Goal: Task Accomplishment & Management: Use online tool/utility

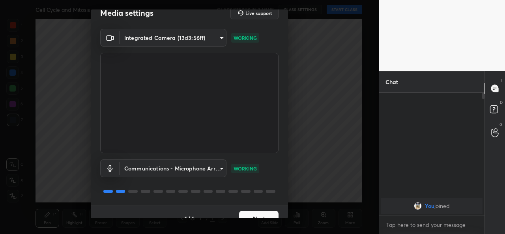
scroll to position [24, 0]
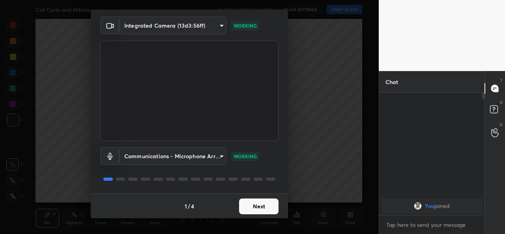
click at [259, 209] on button "Next" at bounding box center [258, 206] width 39 height 16
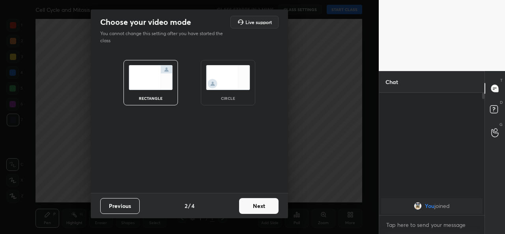
click at [242, 78] on img at bounding box center [228, 77] width 44 height 25
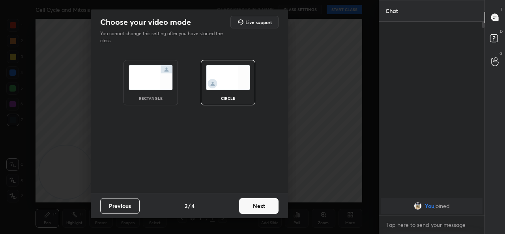
scroll to position [125, 103]
click at [264, 207] on button "Next" at bounding box center [258, 206] width 39 height 16
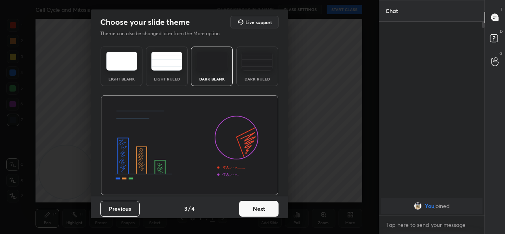
click at [258, 203] on button "Next" at bounding box center [258, 209] width 39 height 16
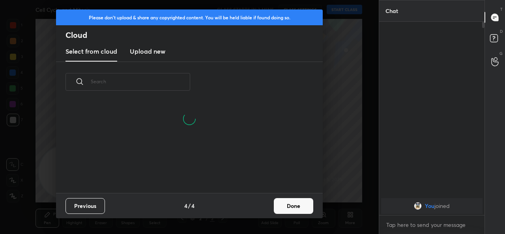
click at [144, 49] on h3 "Upload new" at bounding box center [147, 51] width 35 height 9
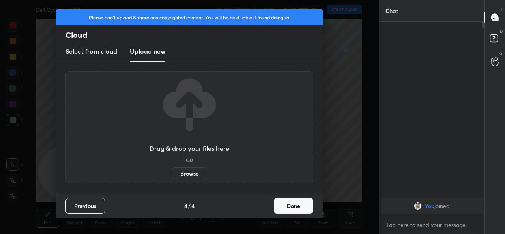
click at [192, 171] on label "Browse" at bounding box center [189, 173] width 35 height 13
click at [172, 171] on input "Browse" at bounding box center [172, 173] width 0 height 13
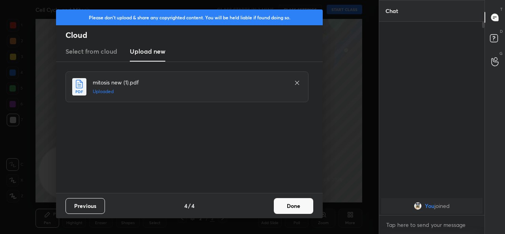
click at [294, 205] on button "Done" at bounding box center [293, 206] width 39 height 16
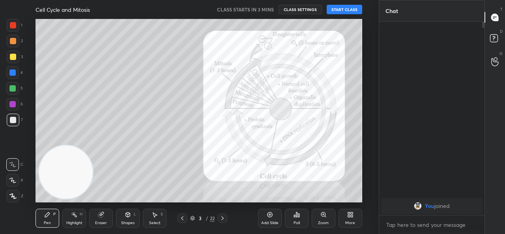
click at [180, 220] on icon at bounding box center [182, 218] width 6 height 6
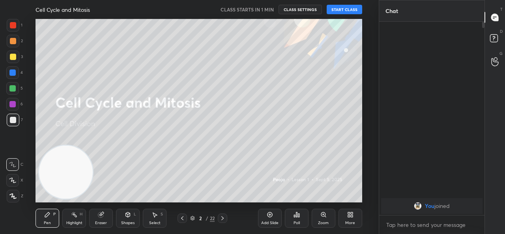
click at [504, 186] on div "T Messages (T) D Doubts (D) G Raise Hand (G)" at bounding box center [494, 117] width 20 height 234
click at [356, 8] on button "START CLASS" at bounding box center [343, 9] width 35 height 9
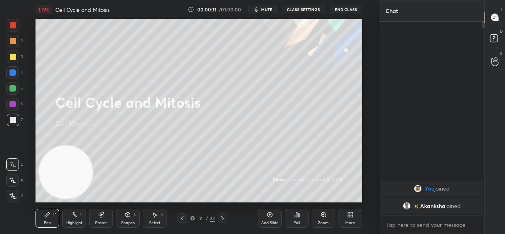
click at [355, 6] on button "End Class" at bounding box center [346, 9] width 32 height 9
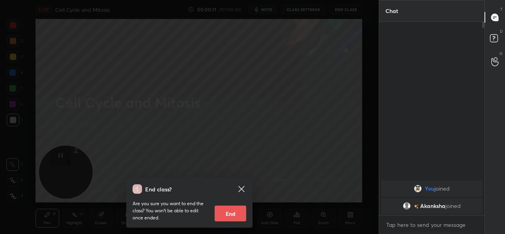
click at [355, 6] on div at bounding box center [189, 117] width 378 height 234
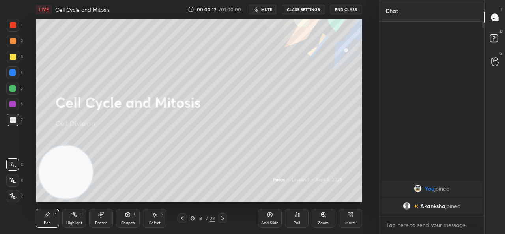
click at [355, 6] on button "End Class" at bounding box center [346, 9] width 32 height 9
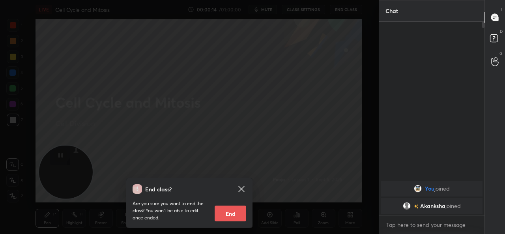
click at [243, 190] on icon at bounding box center [241, 189] width 6 height 6
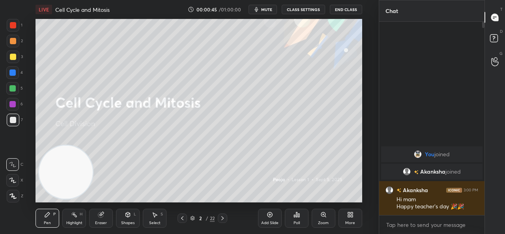
click at [261, 215] on div "Add Slide" at bounding box center [270, 218] width 24 height 19
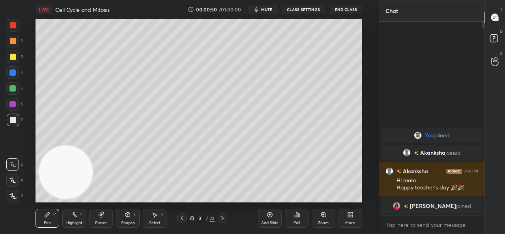
click at [14, 180] on icon at bounding box center [12, 180] width 6 height 5
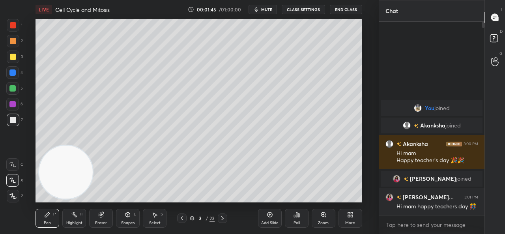
click at [224, 218] on icon at bounding box center [222, 218] width 6 height 6
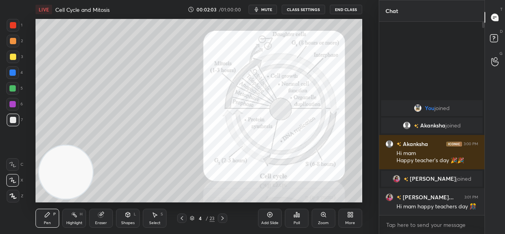
drag, startPoint x: 266, startPoint y: 220, endPoint x: 266, endPoint y: 214, distance: 5.9
click at [266, 217] on div "Add Slide" at bounding box center [270, 218] width 24 height 19
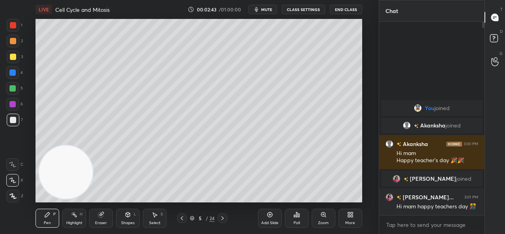
click at [184, 219] on icon at bounding box center [182, 218] width 6 height 6
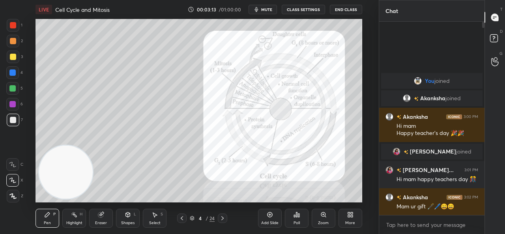
click at [219, 219] on icon at bounding box center [222, 218] width 6 height 6
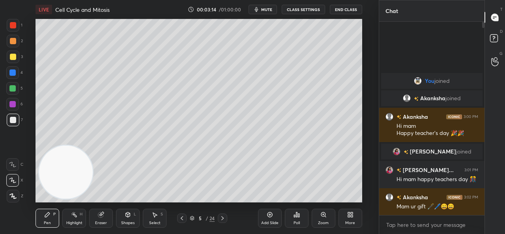
click at [221, 218] on icon at bounding box center [222, 218] width 6 height 6
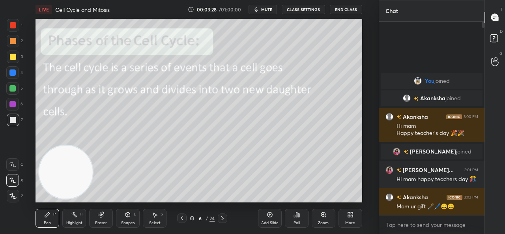
click at [222, 218] on icon at bounding box center [222, 218] width 6 height 6
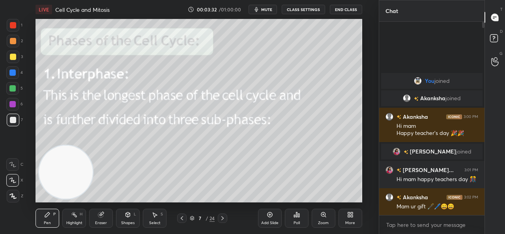
click at [222, 220] on icon at bounding box center [222, 218] width 6 height 6
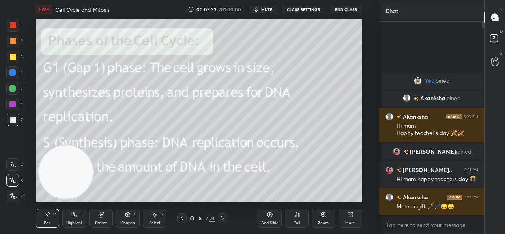
click at [222, 218] on icon at bounding box center [222, 218] width 6 height 6
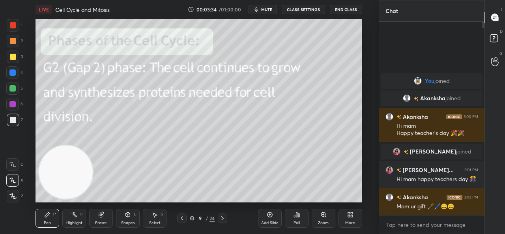
click at [222, 218] on icon at bounding box center [222, 218] width 6 height 6
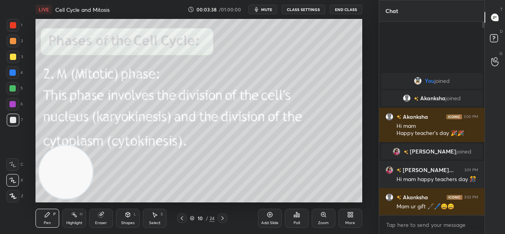
click at [181, 221] on icon at bounding box center [182, 218] width 6 height 6
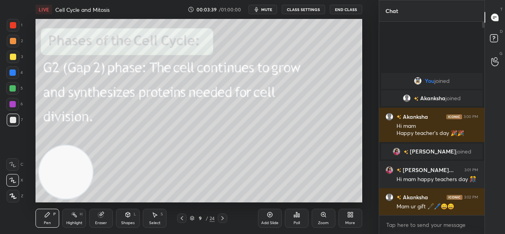
click at [181, 219] on icon at bounding box center [182, 218] width 6 height 6
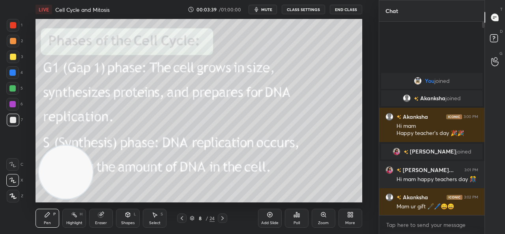
click at [181, 219] on icon at bounding box center [182, 218] width 6 height 6
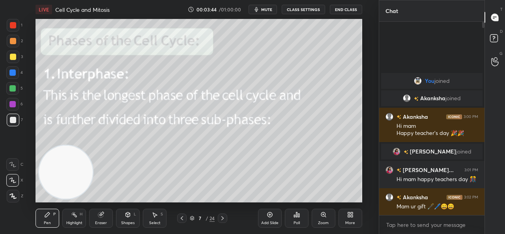
click at [270, 8] on span "mute" at bounding box center [266, 10] width 11 height 6
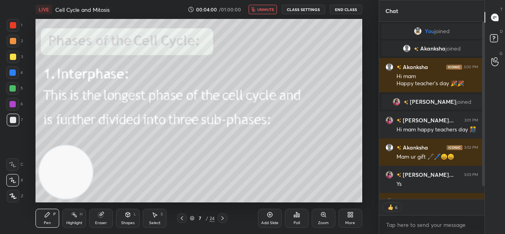
scroll to position [191, 103]
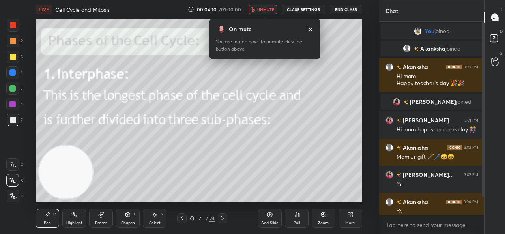
drag, startPoint x: 275, startPoint y: 8, endPoint x: 273, endPoint y: 4, distance: 4.3
click at [274, 9] on span "unmute" at bounding box center [265, 10] width 17 height 6
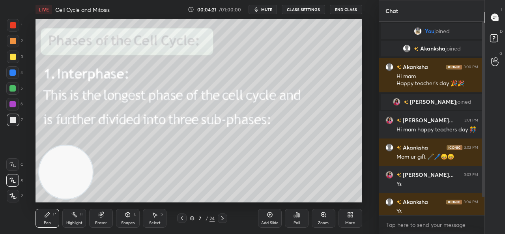
click at [225, 217] on icon at bounding box center [222, 218] width 6 height 6
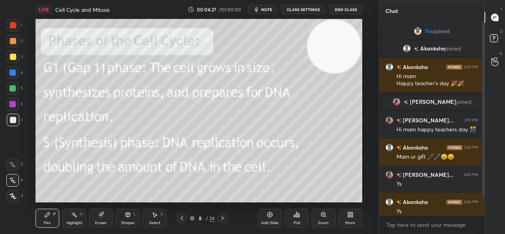
drag, startPoint x: 78, startPoint y: 166, endPoint x: 349, endPoint y: 11, distance: 312.2
click at [350, 12] on div "LIVE Cell Cycle and Mitosis 00:04:27 / 01:00:00 mute CLASS SETTINGS End Class S…" at bounding box center [198, 117] width 347 height 234
click at [222, 219] on icon at bounding box center [222, 218] width 6 height 6
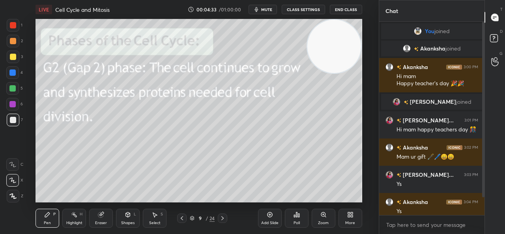
click at [222, 220] on icon at bounding box center [222, 218] width 6 height 6
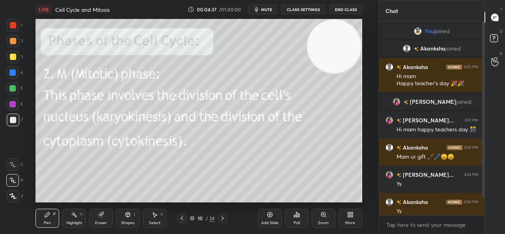
click at [179, 217] on icon at bounding box center [182, 218] width 6 height 6
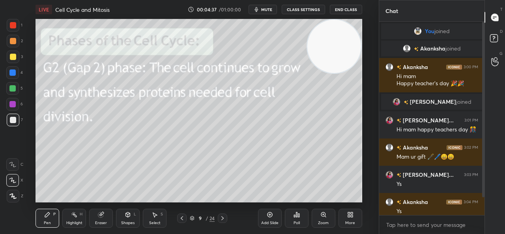
click at [181, 220] on icon at bounding box center [182, 218] width 6 height 6
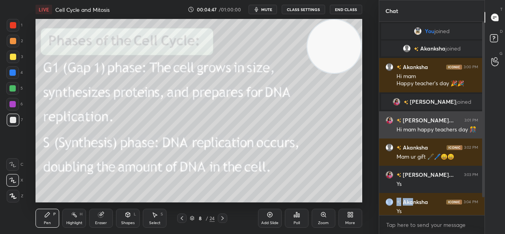
click at [425, 122] on div "You joined [PERSON_NAME] joined [PERSON_NAME] 3:00 PM Hi mam Happy teacher's da…" at bounding box center [431, 121] width 105 height 198
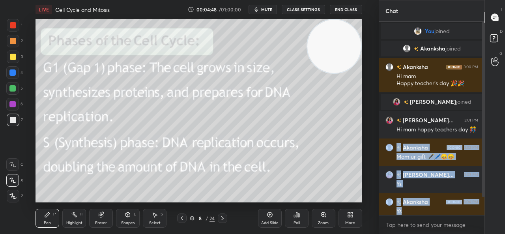
click at [479, 132] on div at bounding box center [481, 118] width 5 height 193
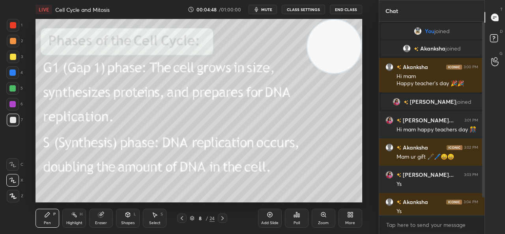
click at [477, 138] on div "You joined [PERSON_NAME] joined [PERSON_NAME] 3:00 PM Hi mam Happy teacher's da…" at bounding box center [431, 121] width 105 height 198
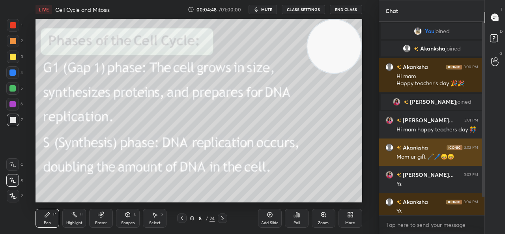
click at [477, 143] on div "[PERSON_NAME] 3:02 PM" at bounding box center [431, 147] width 93 height 8
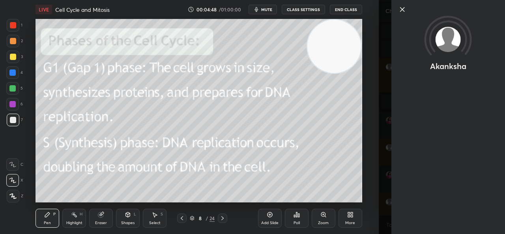
click at [473, 151] on div "Akanksha" at bounding box center [441, 117] width 126 height 234
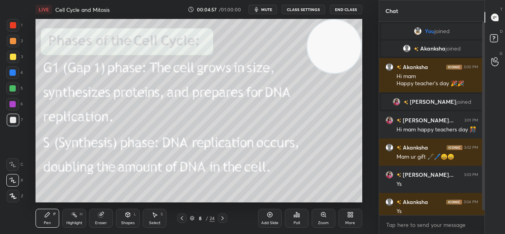
click at [483, 212] on div at bounding box center [481, 118] width 5 height 193
click at [484, 212] on div "Chat You joined [PERSON_NAME] joined [PERSON_NAME] 3:00 PM Hi mam Happy teacher…" at bounding box center [441, 117] width 126 height 234
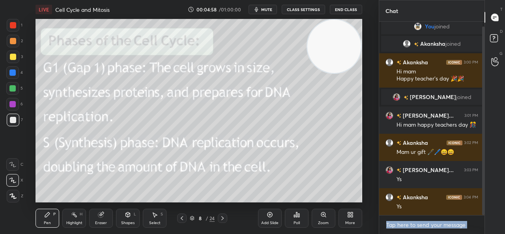
click at [483, 212] on div at bounding box center [483, 120] width 2 height 188
click at [183, 219] on icon at bounding box center [182, 218] width 6 height 6
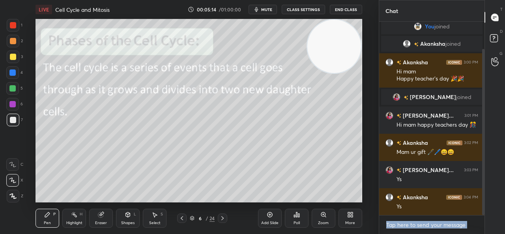
scroll to position [32, 0]
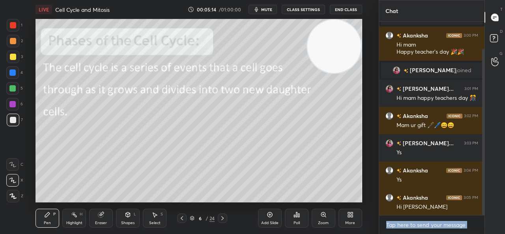
click at [184, 220] on icon at bounding box center [182, 218] width 6 height 6
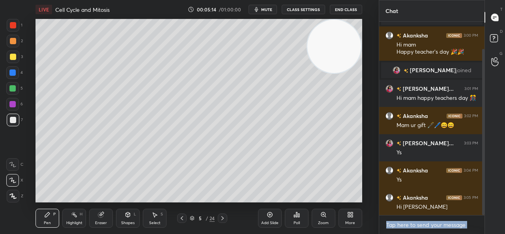
click at [184, 218] on icon at bounding box center [182, 218] width 6 height 6
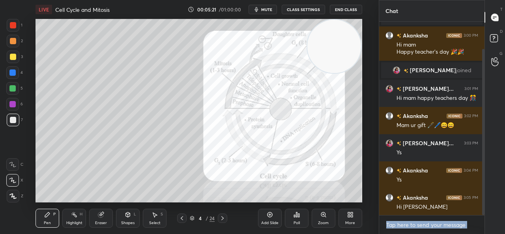
click at [220, 220] on icon at bounding box center [222, 218] width 6 height 6
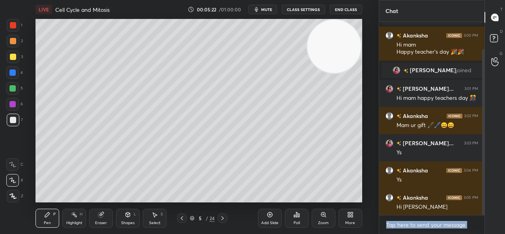
click at [221, 218] on icon at bounding box center [222, 218] width 6 height 6
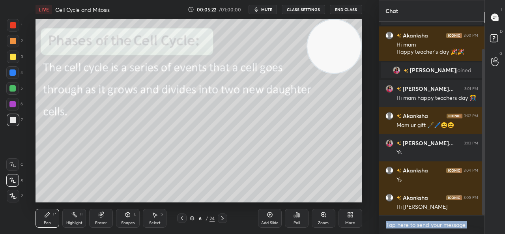
click at [221, 218] on icon at bounding box center [222, 218] width 6 height 6
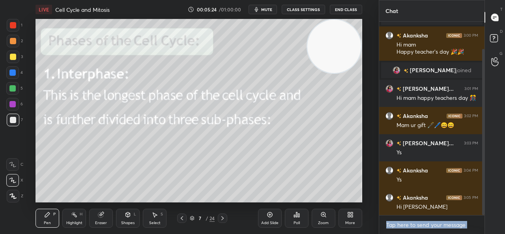
drag, startPoint x: 221, startPoint y: 218, endPoint x: 222, endPoint y: 212, distance: 6.4
click at [221, 218] on icon at bounding box center [222, 218] width 6 height 6
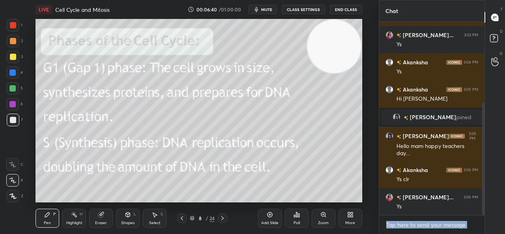
scroll to position [147, 0]
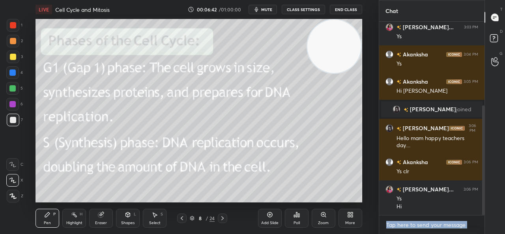
click at [378, 195] on div "1 2 3 4 5 6 7 C X Z C X Z E E Erase all H H LIVE Cell Cycle and Mitosis 00:06:4…" at bounding box center [252, 117] width 505 height 234
drag, startPoint x: 382, startPoint y: 170, endPoint x: 375, endPoint y: 171, distance: 7.4
click at [382, 169] on div "[PERSON_NAME] 3:06 PM Ys clr" at bounding box center [431, 166] width 105 height 27
click at [223, 217] on icon at bounding box center [222, 218] width 6 height 6
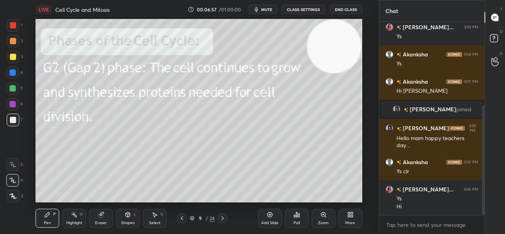
scroll to position [174, 0]
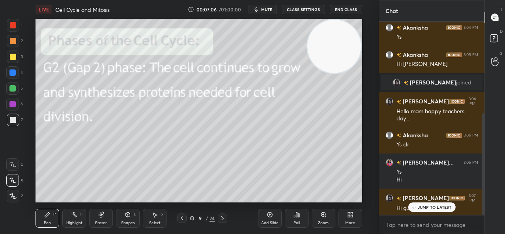
click at [181, 218] on icon at bounding box center [182, 218] width 6 height 6
click at [184, 219] on icon at bounding box center [182, 218] width 6 height 6
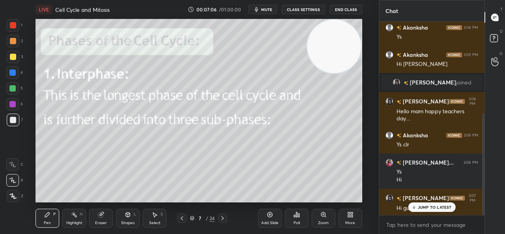
click at [185, 220] on div at bounding box center [181, 217] width 9 height 9
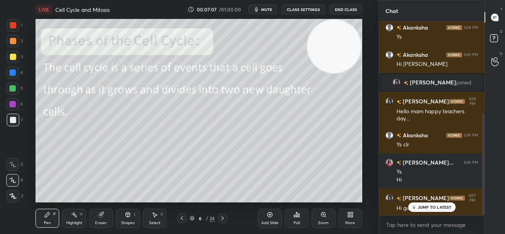
click at [180, 219] on icon at bounding box center [182, 218] width 6 height 6
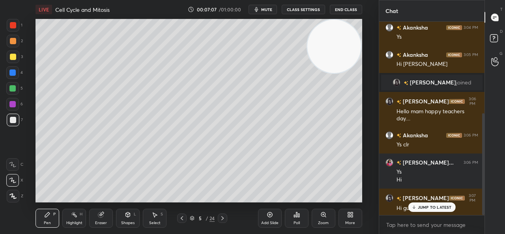
click at [181, 220] on icon at bounding box center [182, 218] width 6 height 6
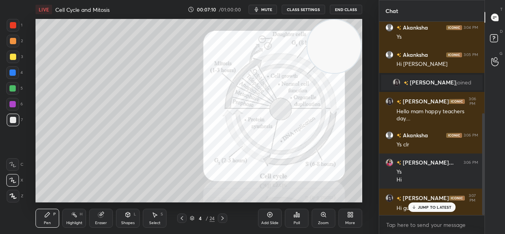
click at [2, 0] on html "1 2 3 4 5 6 7 C X Z C X Z E E Erase all H H LIVE Cell Cycle and Mitosis 00:07:1…" at bounding box center [252, 0] width 505 height 0
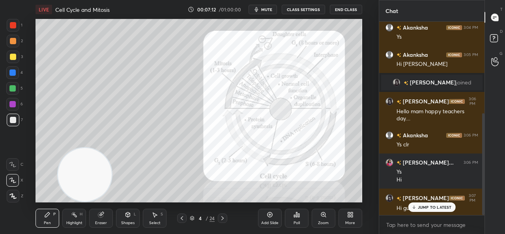
drag, startPoint x: 330, startPoint y: 47, endPoint x: 55, endPoint y: 192, distance: 311.1
click at [58, 192] on video at bounding box center [85, 175] width 54 height 54
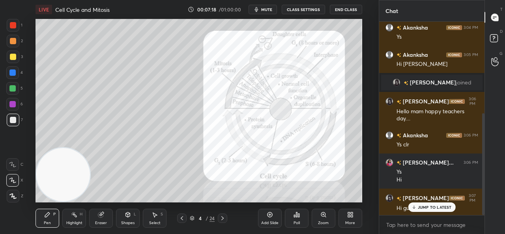
click at [13, 30] on div at bounding box center [13, 25] width 13 height 13
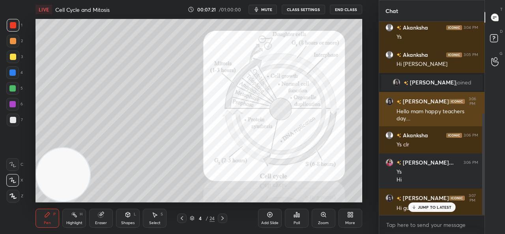
click at [384, 96] on div "[PERSON_NAME] 3:06 PM Hello mam happy teachers day...." at bounding box center [431, 109] width 105 height 35
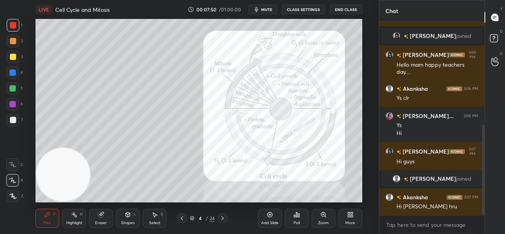
scroll to position [248, 0]
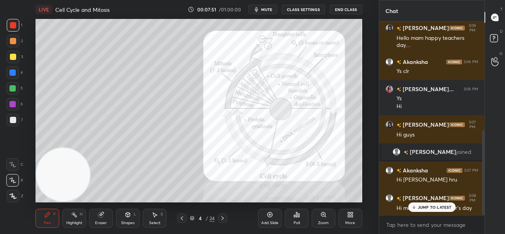
click at [224, 220] on icon at bounding box center [222, 218] width 6 height 6
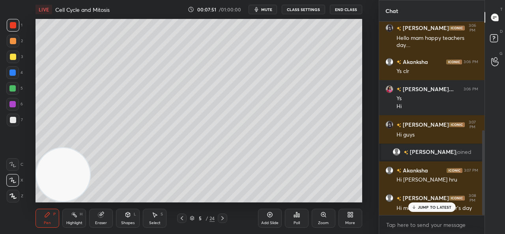
click at [223, 218] on icon at bounding box center [222, 218] width 6 height 6
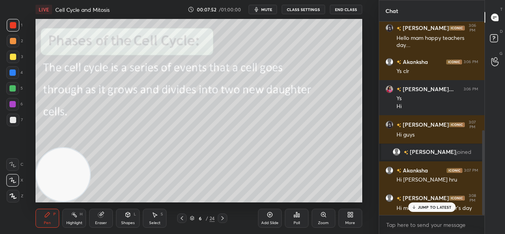
click at [224, 218] on icon at bounding box center [222, 218] width 6 height 6
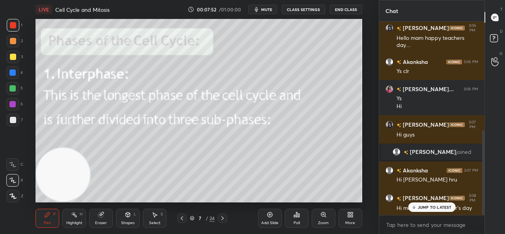
click at [224, 218] on icon at bounding box center [222, 218] width 6 height 6
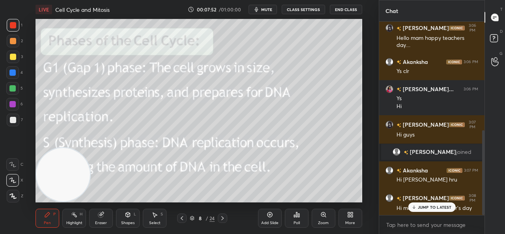
click at [224, 218] on icon at bounding box center [222, 218] width 6 height 6
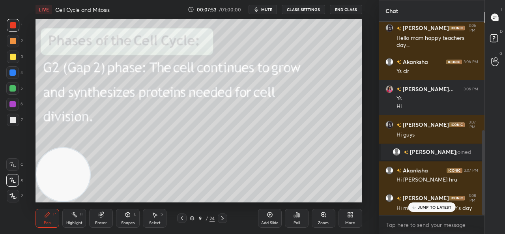
click at [225, 217] on icon at bounding box center [222, 218] width 6 height 6
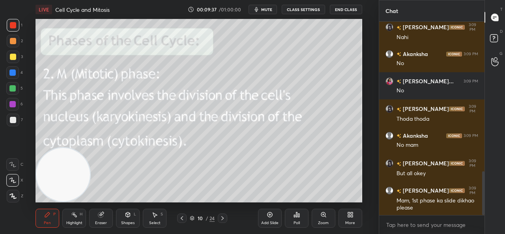
scroll to position [690, 0]
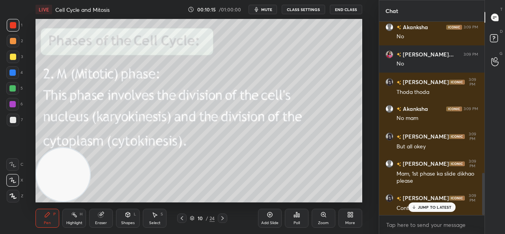
click at [224, 219] on icon at bounding box center [222, 218] width 6 height 6
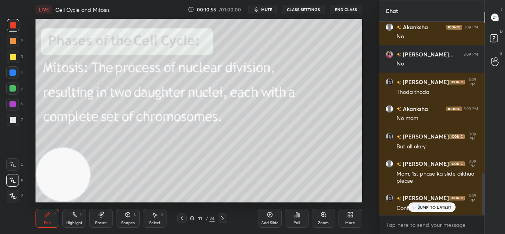
click at [419, 206] on p "JUMP TO LATEST" at bounding box center [434, 207] width 34 height 5
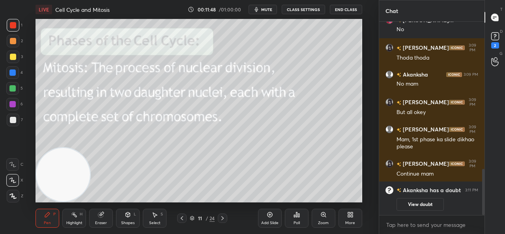
scroll to position [617, 0]
click at [495, 42] on div "2" at bounding box center [495, 45] width 8 height 6
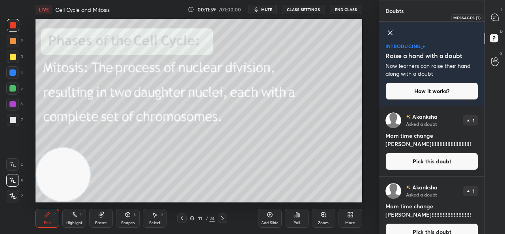
click at [488, 22] on div at bounding box center [495, 17] width 16 height 14
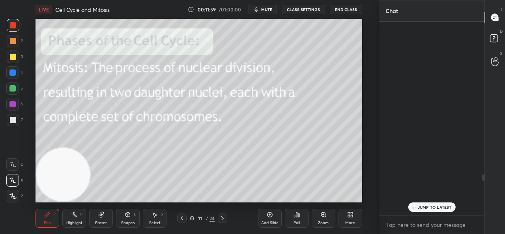
scroll to position [191, 103]
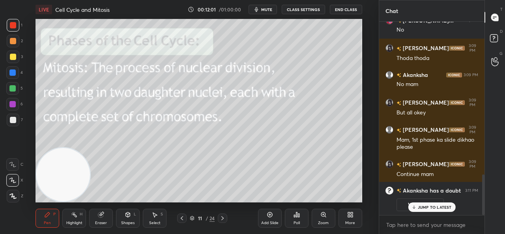
click at [444, 212] on div "JUMP TO LATEST" at bounding box center [431, 206] width 47 height 9
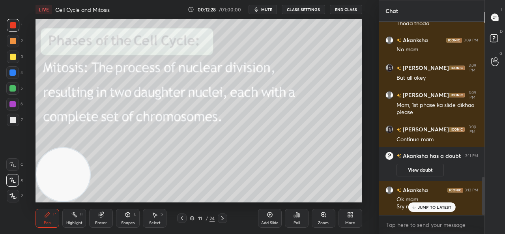
scroll to position [785, 0]
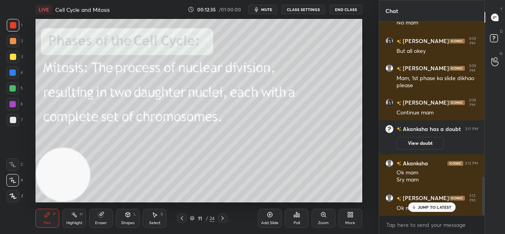
click at [190, 218] on icon at bounding box center [192, 218] width 4 height 1
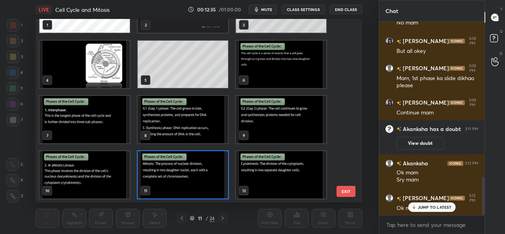
scroll to position [181, 322]
click at [104, 63] on img "grid" at bounding box center [84, 64] width 90 height 47
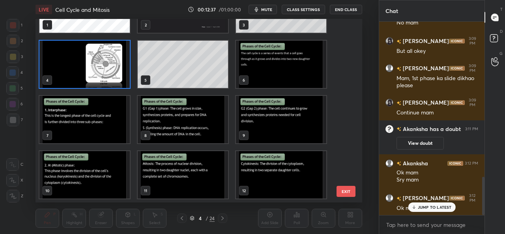
click at [88, 69] on img "grid" at bounding box center [84, 64] width 90 height 47
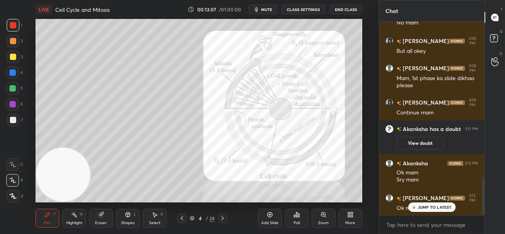
click at [220, 219] on icon at bounding box center [222, 218] width 6 height 6
click at [222, 218] on icon at bounding box center [222, 218] width 6 height 6
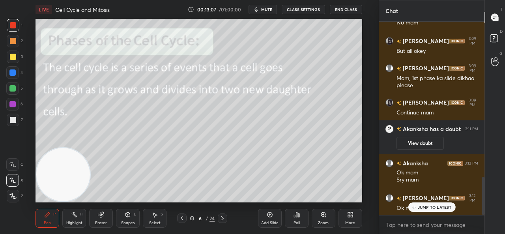
click at [222, 218] on icon at bounding box center [222, 218] width 6 height 6
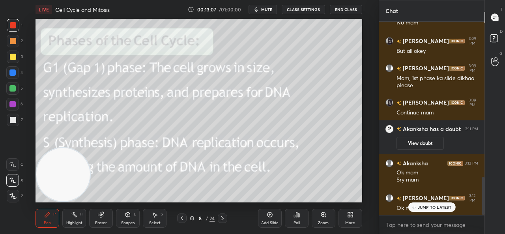
click at [222, 218] on icon at bounding box center [222, 218] width 6 height 6
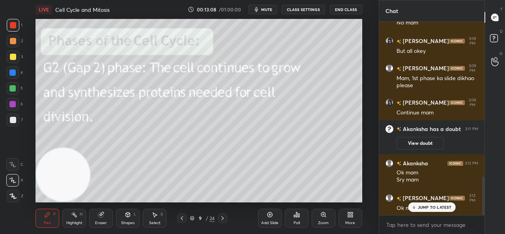
click at [222, 219] on icon at bounding box center [222, 218] width 6 height 6
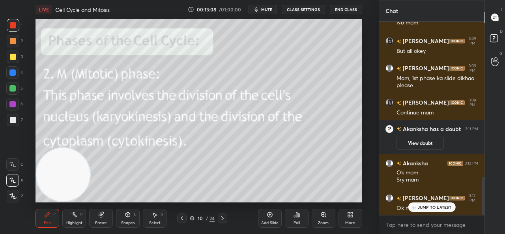
click at [222, 220] on icon at bounding box center [222, 218] width 6 height 6
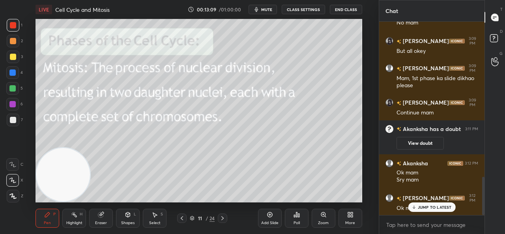
click at [221, 220] on icon at bounding box center [222, 218] width 6 height 6
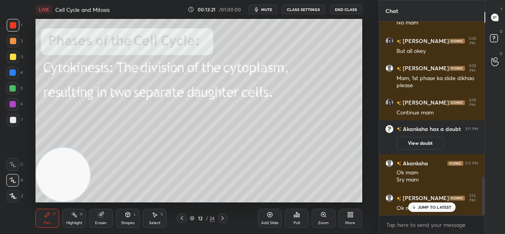
click at [99, 222] on div "Eraser" at bounding box center [101, 223] width 12 height 4
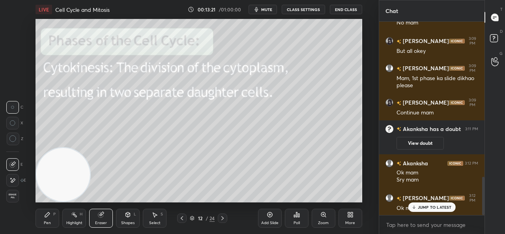
click at [13, 195] on span "Erase all" at bounding box center [13, 196] width 12 height 6
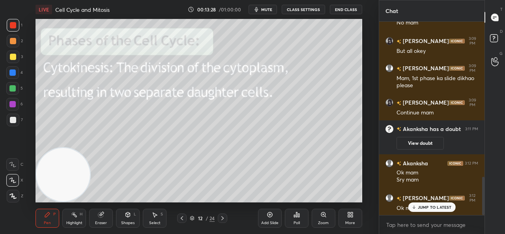
click at [271, 216] on icon at bounding box center [269, 214] width 5 height 5
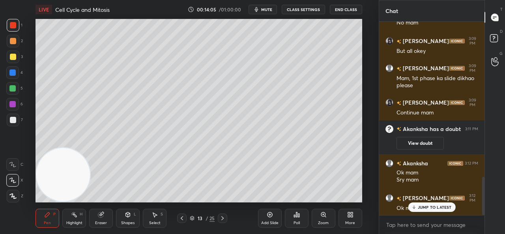
click at [192, 219] on icon at bounding box center [192, 218] width 4 height 1
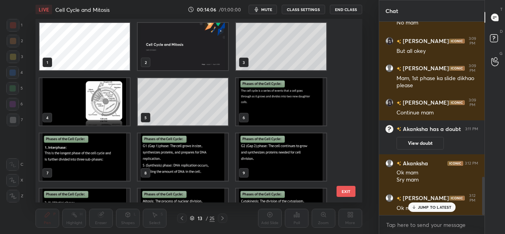
scroll to position [2, 0]
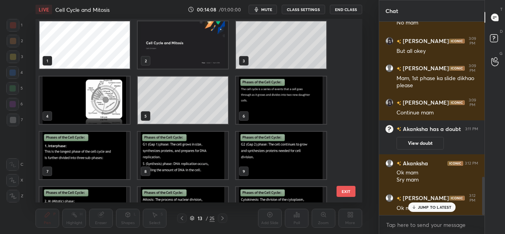
click at [273, 105] on img "grid" at bounding box center [281, 99] width 90 height 47
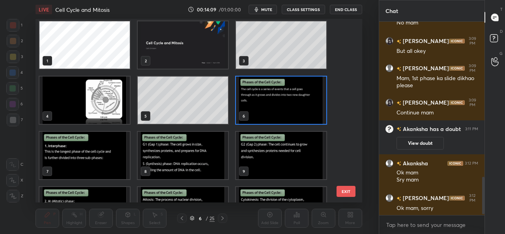
scroll to position [804, 0]
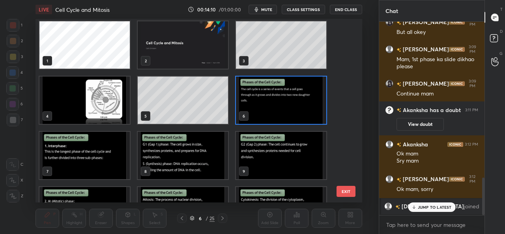
drag, startPoint x: 304, startPoint y: 101, endPoint x: 303, endPoint y: 108, distance: 7.1
click at [304, 101] on img "grid" at bounding box center [281, 99] width 90 height 47
click at [303, 108] on img "grid" at bounding box center [281, 99] width 90 height 47
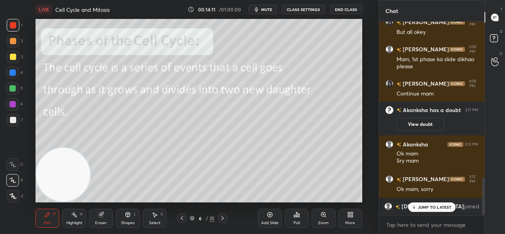
click at [443, 207] on p "JUMP TO LATEST" at bounding box center [434, 207] width 34 height 5
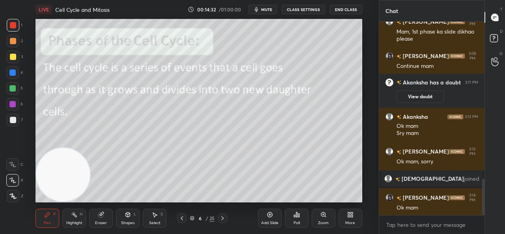
click at [223, 218] on icon at bounding box center [222, 218] width 6 height 6
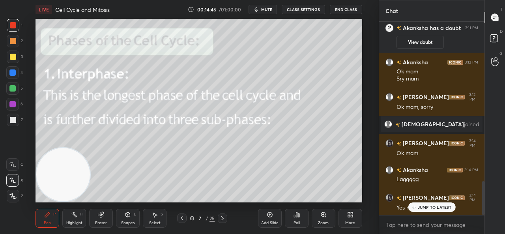
scroll to position [913, 0]
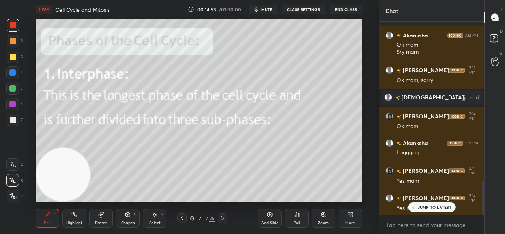
click at [222, 220] on icon at bounding box center [222, 218] width 6 height 6
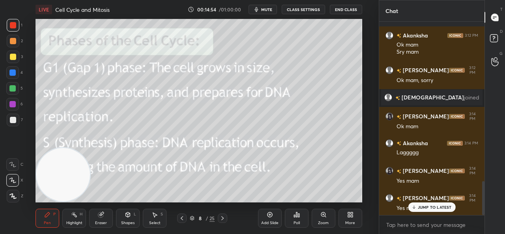
click at [222, 219] on icon at bounding box center [222, 218] width 2 height 4
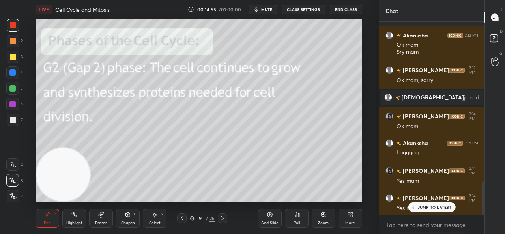
click at [223, 219] on icon at bounding box center [222, 218] width 6 height 6
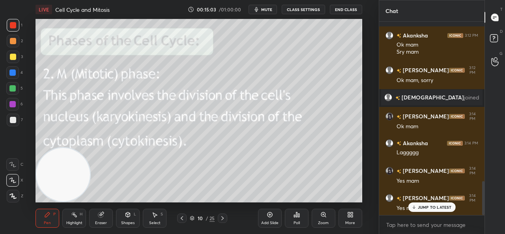
click at [222, 218] on icon at bounding box center [222, 218] width 6 height 6
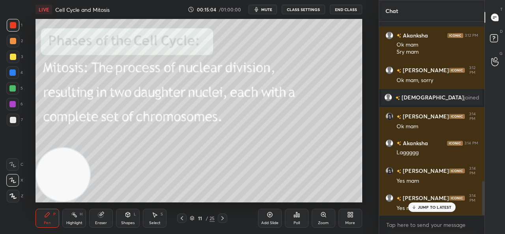
click at [214, 214] on div "11 / 25" at bounding box center [202, 217] width 50 height 9
click at [224, 218] on icon at bounding box center [222, 218] width 6 height 6
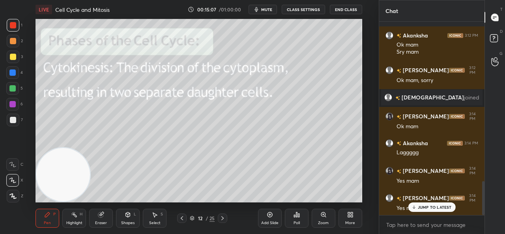
click at [223, 217] on icon at bounding box center [222, 218] width 6 height 6
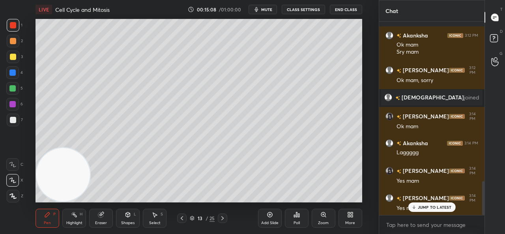
click at [218, 218] on div at bounding box center [222, 217] width 9 height 9
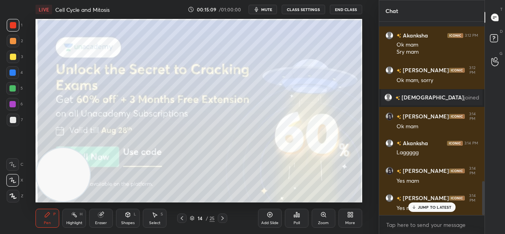
click at [216, 220] on div "14 / 25" at bounding box center [202, 217] width 50 height 9
click at [221, 218] on icon at bounding box center [222, 218] width 6 height 6
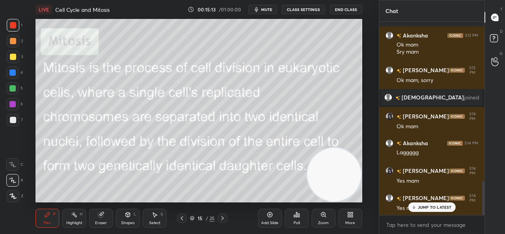
drag, startPoint x: 54, startPoint y: 175, endPoint x: 422, endPoint y: 248, distance: 375.4
click at [422, 0] on html "1 2 3 4 5 6 7 C X Z C X Z E E Erase all H H LIVE Cell Cycle and Mitosis 00:15:1…" at bounding box center [252, 0] width 505 height 0
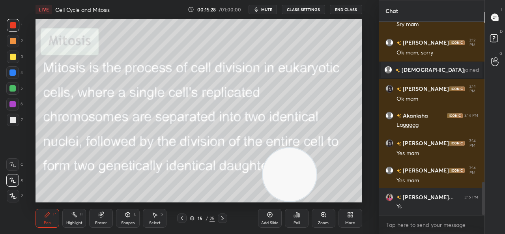
drag, startPoint x: 338, startPoint y: 188, endPoint x: 355, endPoint y: 211, distance: 28.8
click at [356, 213] on div "LIVE Cell Cycle and Mitosis 00:15:28 / 01:00:00 mute CLASS SETTINGS End Class S…" at bounding box center [198, 117] width 347 height 234
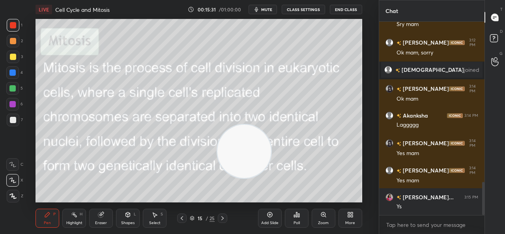
drag, startPoint x: 317, startPoint y: 179, endPoint x: 240, endPoint y: 211, distance: 83.8
click at [271, 178] on video at bounding box center [244, 152] width 54 height 54
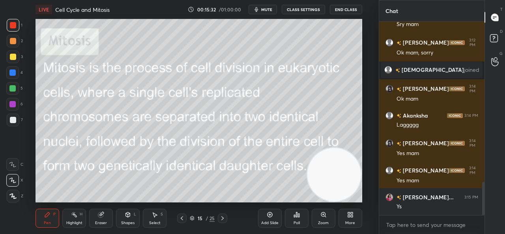
click at [224, 218] on icon at bounding box center [222, 218] width 6 height 6
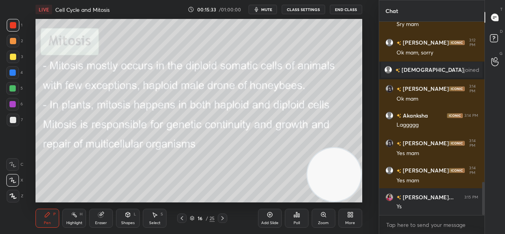
click at [268, 219] on div "Add Slide" at bounding box center [270, 218] width 24 height 19
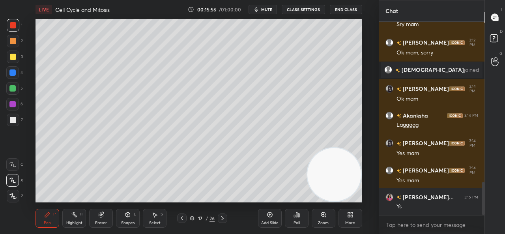
click at [183, 220] on icon at bounding box center [182, 218] width 6 height 6
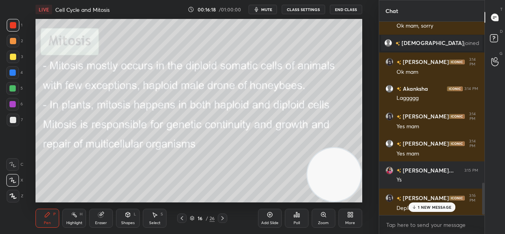
scroll to position [995, 0]
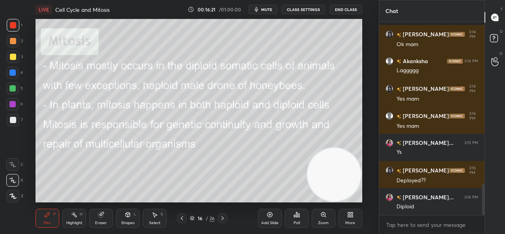
click at [223, 219] on icon at bounding box center [222, 218] width 6 height 6
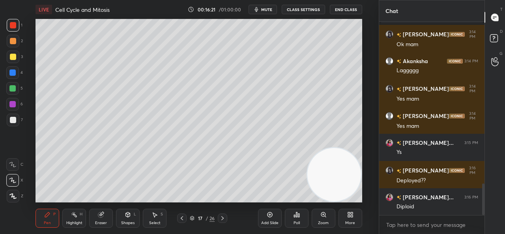
click at [223, 220] on icon at bounding box center [222, 218] width 6 height 6
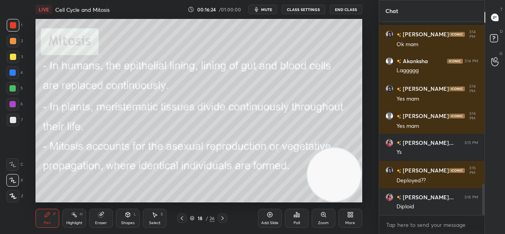
click at [185, 218] on div at bounding box center [181, 217] width 9 height 9
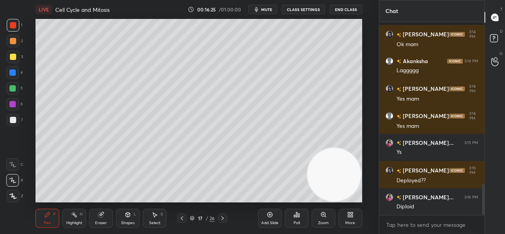
click at [184, 220] on icon at bounding box center [182, 218] width 6 height 6
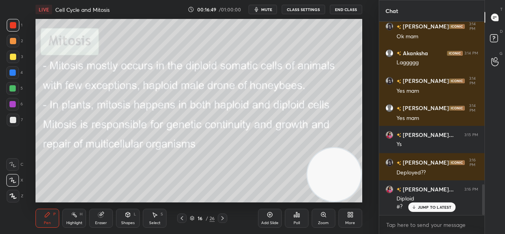
scroll to position [1030, 0]
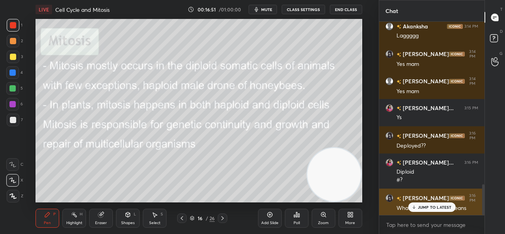
click at [413, 207] on icon at bounding box center [413, 207] width 5 height 5
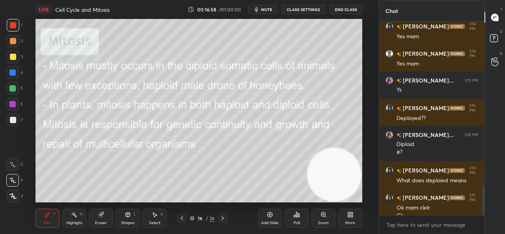
scroll to position [1065, 0]
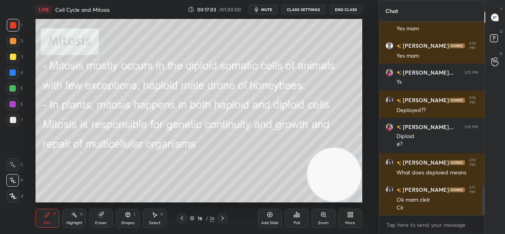
click at [222, 218] on icon at bounding box center [222, 218] width 6 height 6
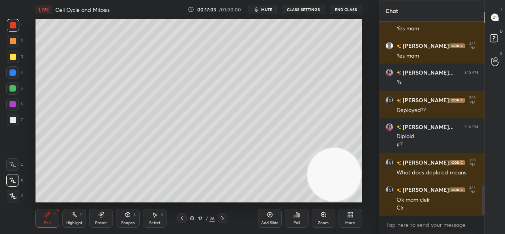
click at [224, 218] on icon at bounding box center [222, 218] width 6 height 6
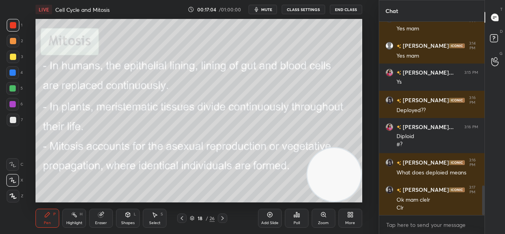
click at [224, 218] on icon at bounding box center [222, 218] width 6 height 6
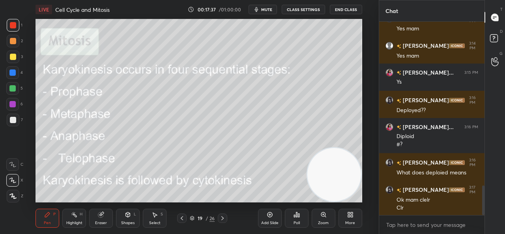
click at [219, 220] on icon at bounding box center [222, 218] width 6 height 6
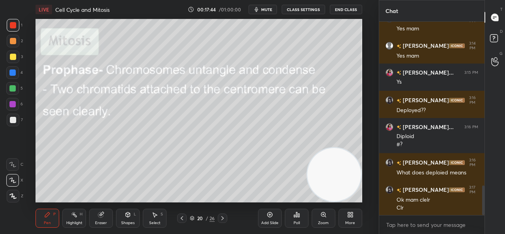
click at [275, 217] on div "Add Slide" at bounding box center [270, 218] width 24 height 19
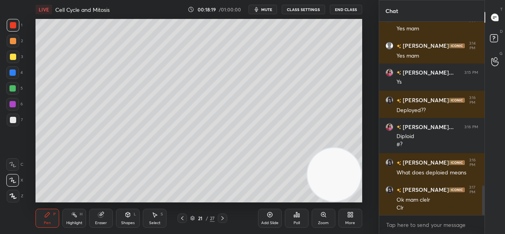
scroll to position [1092, 0]
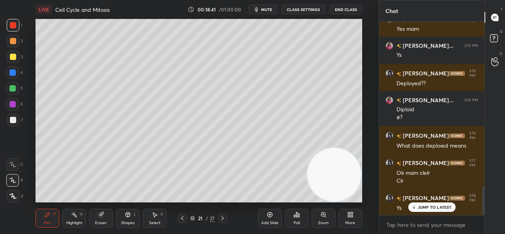
drag, startPoint x: 265, startPoint y: 221, endPoint x: 264, endPoint y: 203, distance: 18.6
click at [265, 221] on div "Add Slide" at bounding box center [269, 223] width 17 height 4
click at [222, 217] on icon at bounding box center [222, 218] width 2 height 4
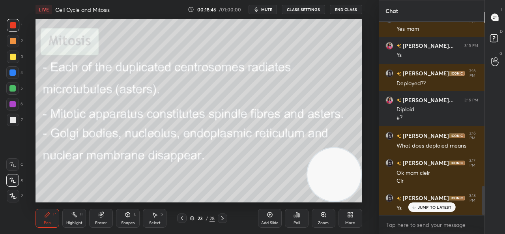
click at [222, 222] on div at bounding box center [222, 217] width 9 height 9
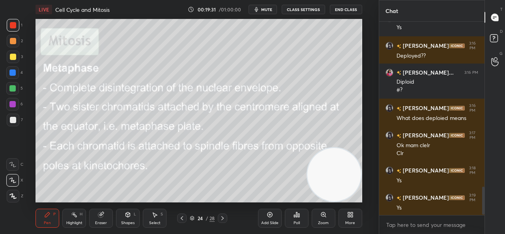
scroll to position [1146, 0]
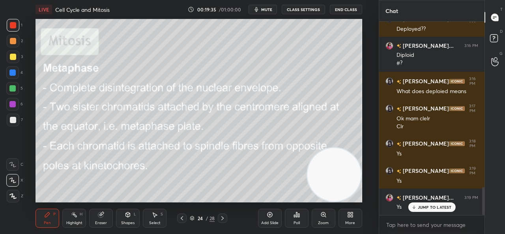
click at [266, 221] on div "Add Slide" at bounding box center [269, 223] width 17 height 4
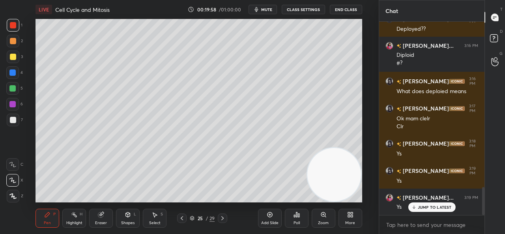
click at [274, 219] on div "Add Slide" at bounding box center [270, 218] width 24 height 19
click at [13, 117] on div at bounding box center [13, 120] width 6 height 6
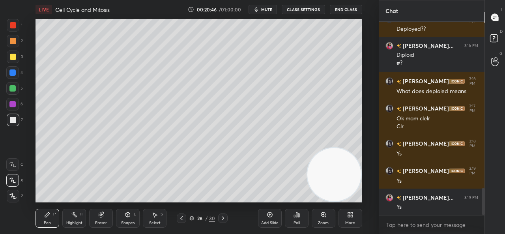
scroll to position [1174, 0]
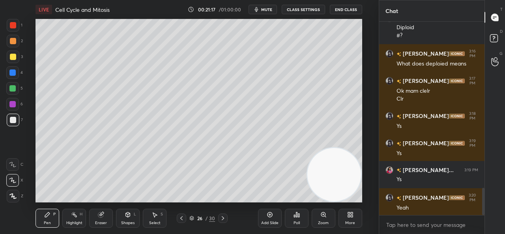
click at [267, 224] on div "Add Slide" at bounding box center [269, 223] width 17 height 4
click at [13, 88] on div at bounding box center [12, 88] width 6 height 6
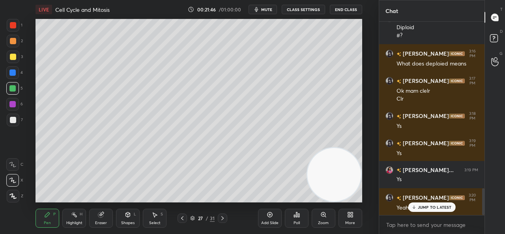
scroll to position [1201, 0]
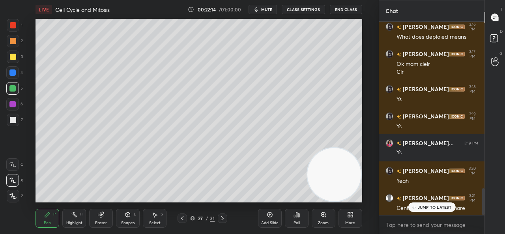
click at [268, 216] on icon at bounding box center [269, 214] width 5 height 5
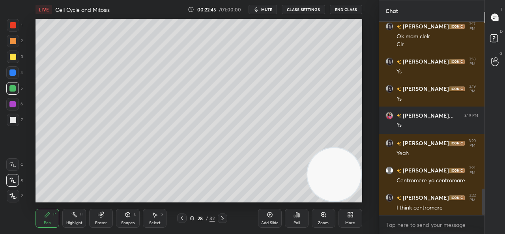
click at [261, 221] on div "Add Slide" at bounding box center [269, 223] width 17 height 4
click at [13, 58] on div at bounding box center [13, 57] width 6 height 6
drag, startPoint x: 272, startPoint y: 217, endPoint x: 247, endPoint y: 230, distance: 27.7
click at [272, 217] on icon at bounding box center [269, 214] width 6 height 6
click at [272, 221] on div "Add Slide" at bounding box center [269, 223] width 17 height 4
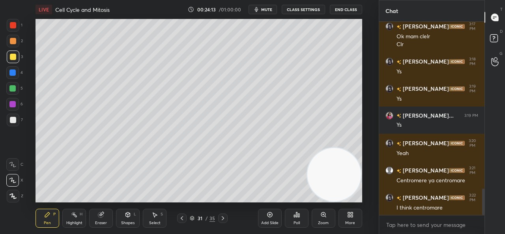
click at [268, 219] on div "Add Slide" at bounding box center [270, 218] width 24 height 19
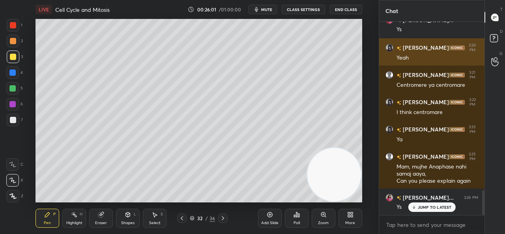
scroll to position [1332, 0]
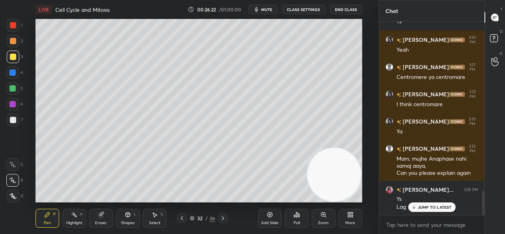
click at [272, 218] on div "Add Slide" at bounding box center [270, 218] width 24 height 19
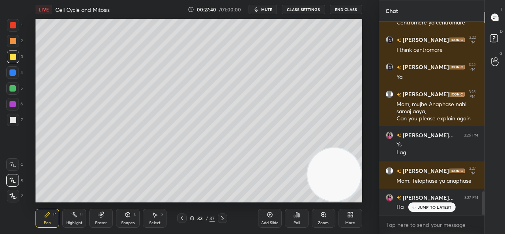
scroll to position [1414, 0]
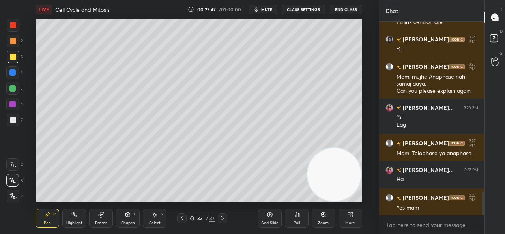
drag, startPoint x: 12, startPoint y: 106, endPoint x: 28, endPoint y: 104, distance: 16.2
click at [13, 106] on div at bounding box center [12, 104] width 6 height 6
click at [267, 217] on icon at bounding box center [269, 214] width 6 height 6
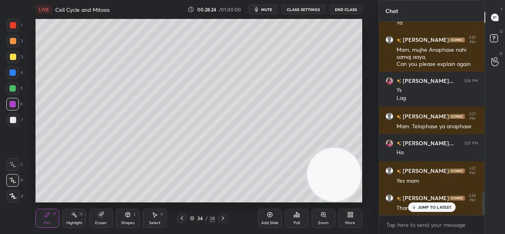
drag, startPoint x: 11, startPoint y: 91, endPoint x: 24, endPoint y: 91, distance: 13.0
click at [13, 91] on div at bounding box center [12, 88] width 6 height 6
click at [13, 107] on div at bounding box center [12, 104] width 13 height 13
click at [127, 220] on div "Shapes L" at bounding box center [128, 218] width 24 height 19
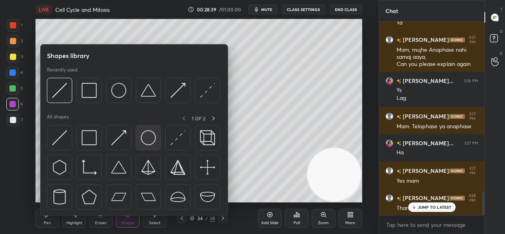
click at [141, 137] on img at bounding box center [148, 137] width 15 height 15
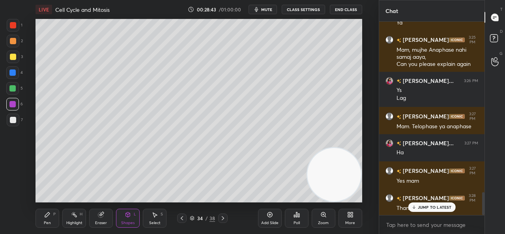
click at [13, 86] on div at bounding box center [12, 88] width 6 height 6
drag, startPoint x: 46, startPoint y: 220, endPoint x: 60, endPoint y: 213, distance: 16.0
click at [51, 217] on div "Pen P" at bounding box center [47, 218] width 24 height 19
click at [12, 56] on div at bounding box center [13, 57] width 6 height 6
drag, startPoint x: 12, startPoint y: 102, endPoint x: 16, endPoint y: 104, distance: 4.1
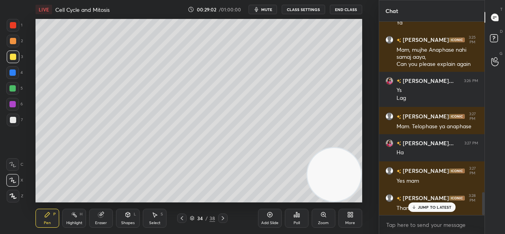
click at [13, 102] on div at bounding box center [12, 104] width 6 height 6
drag, startPoint x: 100, startPoint y: 218, endPoint x: 106, endPoint y: 212, distance: 8.4
click at [100, 217] on div "Eraser" at bounding box center [101, 218] width 24 height 19
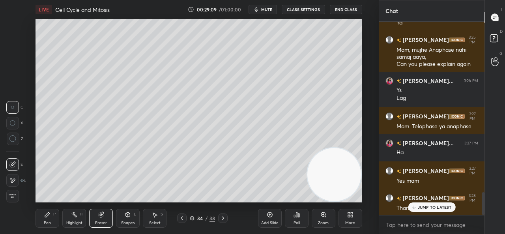
click at [45, 215] on div "Pen P" at bounding box center [47, 218] width 24 height 19
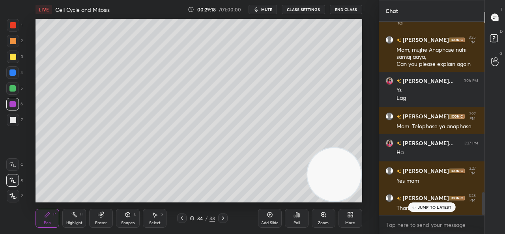
drag, startPoint x: 15, startPoint y: 89, endPoint x: 32, endPoint y: 101, distance: 20.9
click at [15, 89] on div at bounding box center [12, 88] width 6 height 6
click at [270, 222] on div "Add Slide" at bounding box center [269, 223] width 17 height 4
drag, startPoint x: 127, startPoint y: 224, endPoint x: 132, endPoint y: 218, distance: 7.6
click at [129, 223] on div "Shapes" at bounding box center [127, 223] width 13 height 4
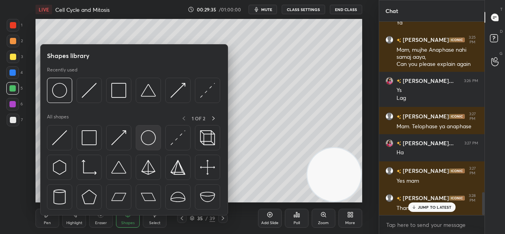
click at [155, 135] on img at bounding box center [148, 137] width 15 height 15
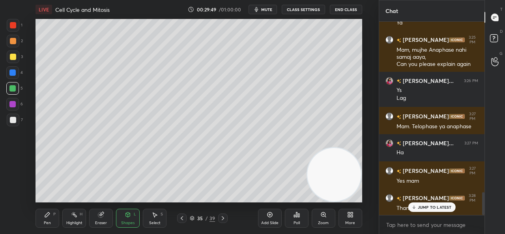
click at [128, 219] on div "Shapes L" at bounding box center [128, 218] width 24 height 19
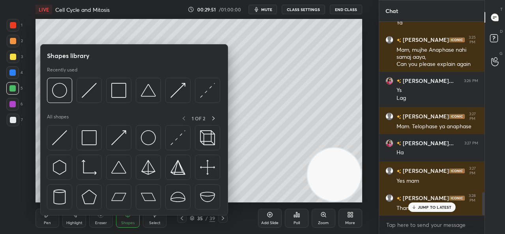
click at [11, 58] on div at bounding box center [13, 57] width 6 height 6
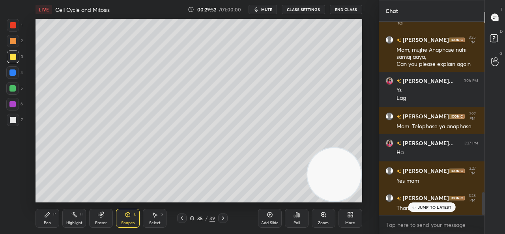
click at [45, 221] on div "Pen" at bounding box center [47, 223] width 7 height 4
click at [103, 221] on div "Eraser" at bounding box center [101, 223] width 12 height 4
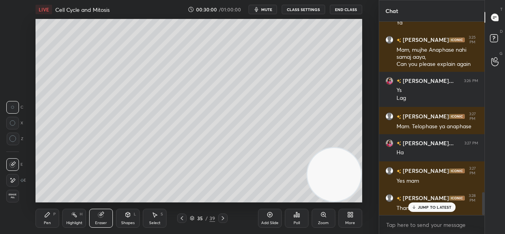
click at [263, 221] on div "Add Slide" at bounding box center [269, 223] width 17 height 4
click at [50, 227] on div "Pen P Highlight H Eraser Shapes L Select S 36 / 40 Add Slide Poll Zoom More" at bounding box center [198, 218] width 326 height 32
click at [47, 219] on div "Pen P" at bounding box center [47, 218] width 24 height 19
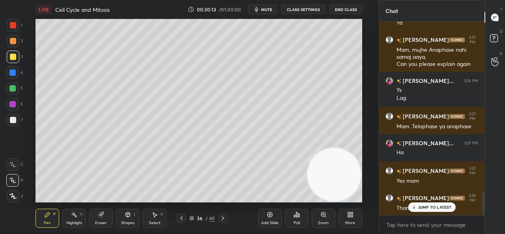
click at [11, 74] on div at bounding box center [12, 72] width 6 height 6
click at [13, 57] on div at bounding box center [13, 57] width 6 height 6
click at [13, 91] on div at bounding box center [12, 88] width 13 height 13
click at [13, 101] on div at bounding box center [12, 104] width 6 height 6
click at [10, 87] on div at bounding box center [12, 88] width 6 height 6
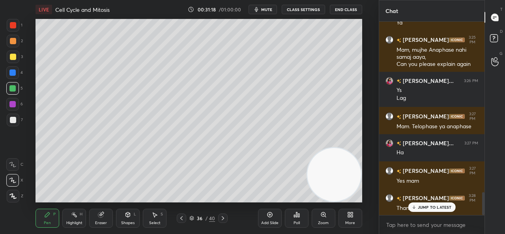
click at [225, 219] on icon at bounding box center [223, 218] width 6 height 6
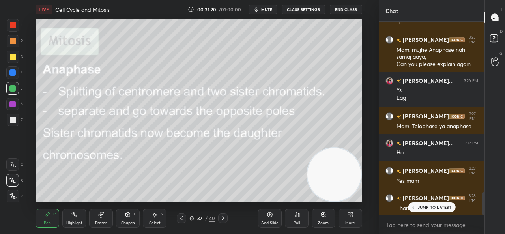
click at [192, 217] on icon at bounding box center [191, 218] width 5 height 5
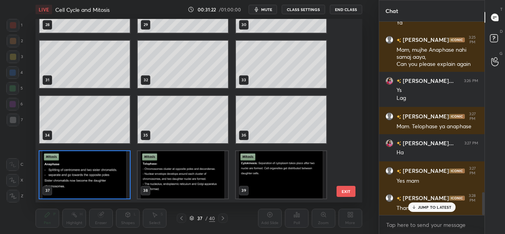
scroll to position [589, 0]
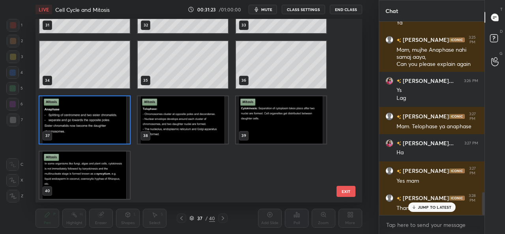
click at [343, 170] on div "31 32 33 34 35 36 37 38 39 40" at bounding box center [191, 110] width 312 height 183
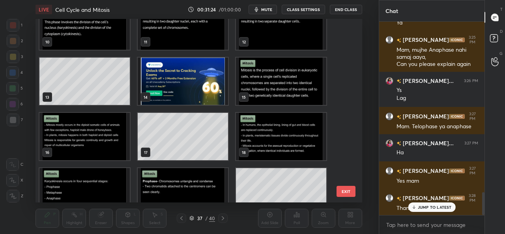
scroll to position [158, 0]
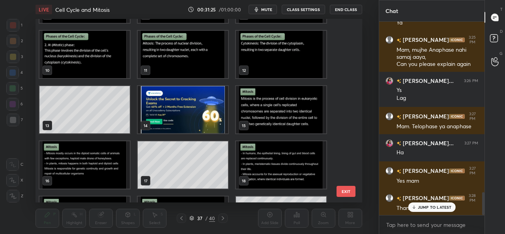
click at [342, 168] on div "4 5 6 7 8 9 10 11 12 13 14 15 16 17 18 19 20 21" at bounding box center [191, 110] width 312 height 183
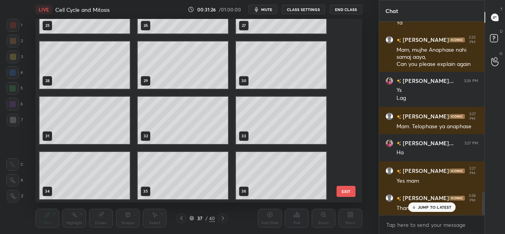
scroll to position [589, 0]
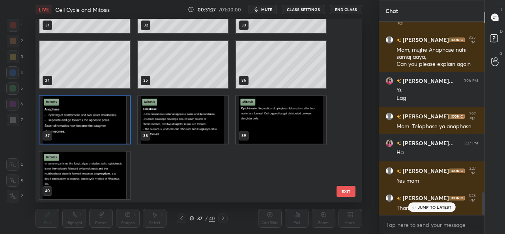
click at [195, 127] on img "grid" at bounding box center [183, 119] width 90 height 47
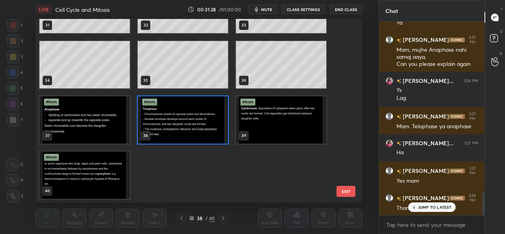
click at [269, 134] on img "grid" at bounding box center [281, 119] width 90 height 47
click at [268, 137] on img "grid" at bounding box center [281, 119] width 90 height 47
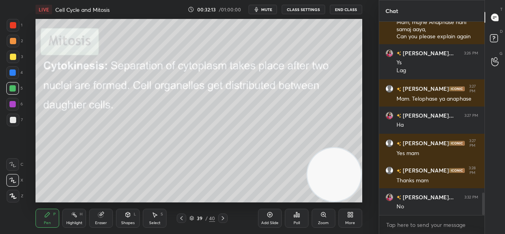
scroll to position [1495, 0]
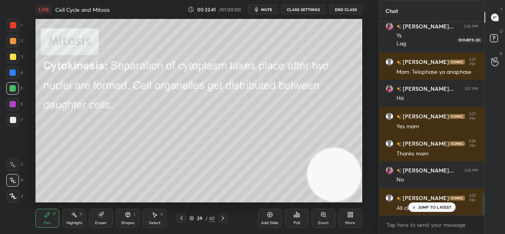
click at [496, 38] on rect at bounding box center [493, 38] width 7 height 7
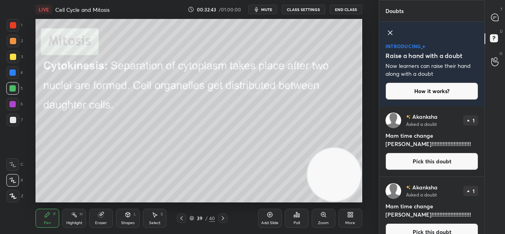
click at [427, 163] on button "Pick this doubt" at bounding box center [431, 161] width 93 height 17
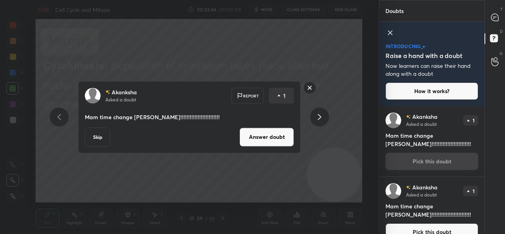
click at [285, 137] on button "Answer doubt" at bounding box center [266, 136] width 54 height 19
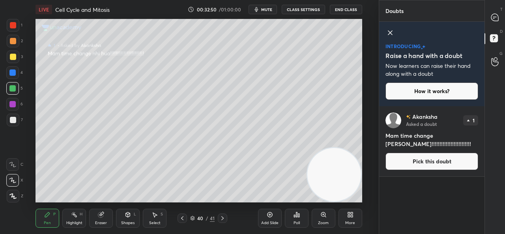
click at [422, 163] on button "Pick this doubt" at bounding box center [431, 161] width 93 height 17
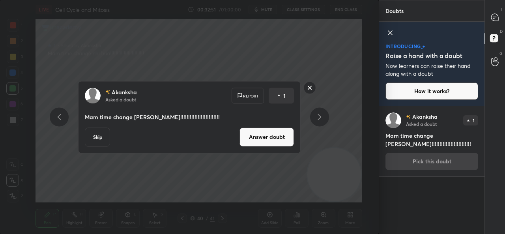
click at [250, 138] on button "Answer doubt" at bounding box center [266, 136] width 54 height 19
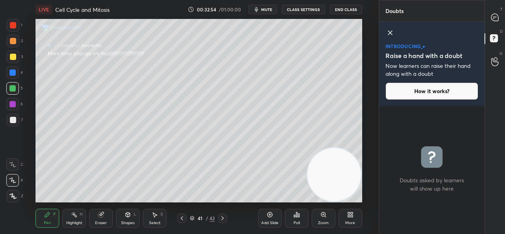
click at [390, 32] on icon at bounding box center [390, 33] width 4 height 4
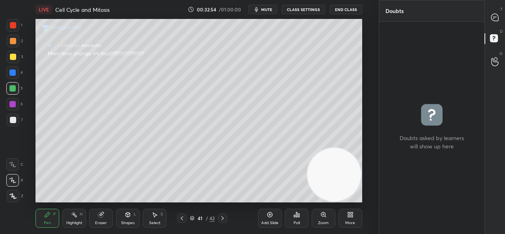
scroll to position [210, 103]
click at [494, 19] on icon at bounding box center [494, 17] width 7 height 7
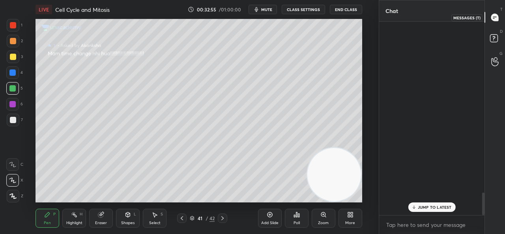
scroll to position [191, 103]
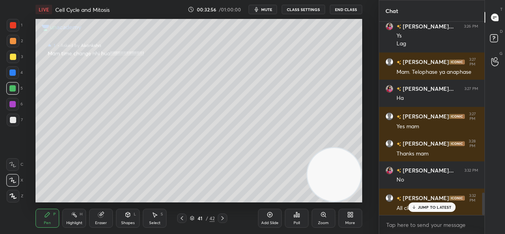
click at [437, 208] on p "JUMP TO LATEST" at bounding box center [434, 207] width 34 height 5
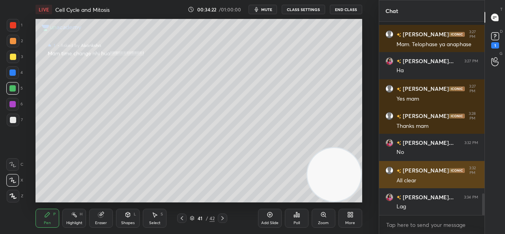
scroll to position [1523, 0]
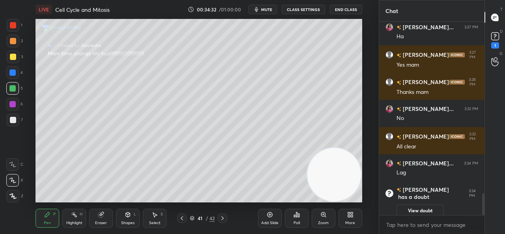
click at [366, 207] on div "1 2 3 4 5 6 7 C X Z C X Z E E Erase all H H LIVE Cell Cycle and Mitosis 00:34:3…" at bounding box center [189, 117] width 378 height 234
click at [429, 205] on button "View doubt" at bounding box center [419, 210] width 47 height 13
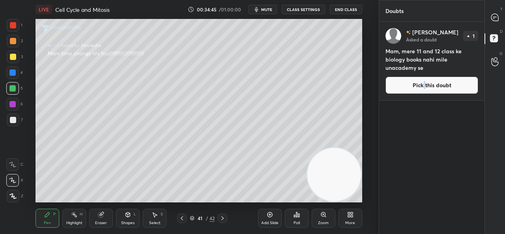
click at [424, 84] on button "Pick this doubt" at bounding box center [431, 84] width 93 height 17
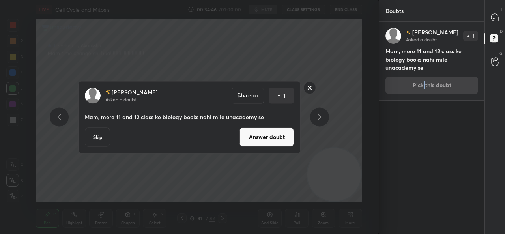
click at [279, 143] on button "Answer doubt" at bounding box center [266, 136] width 54 height 19
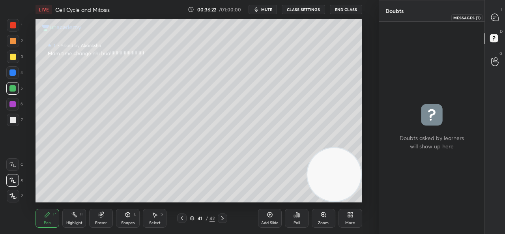
click at [495, 20] on icon at bounding box center [494, 17] width 7 height 7
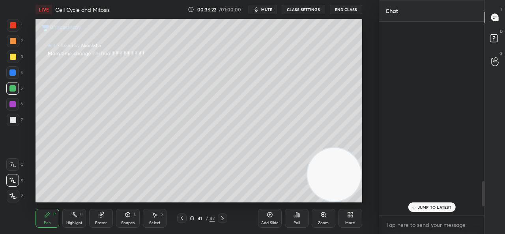
scroll to position [191, 103]
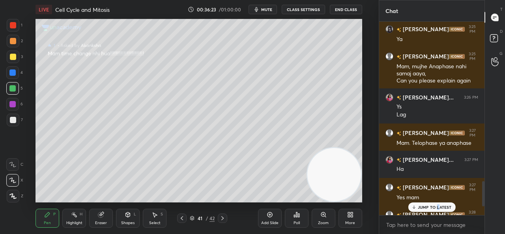
click at [437, 208] on p "JUMP TO LATEST" at bounding box center [434, 207] width 34 height 5
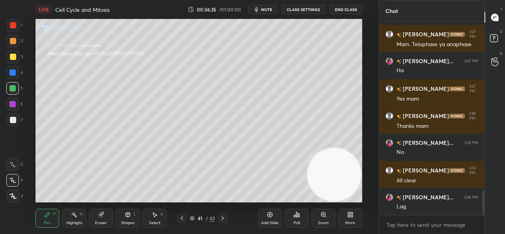
click at [274, 216] on div "Add Slide" at bounding box center [270, 218] width 24 height 19
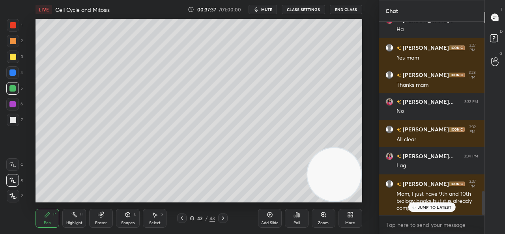
click at [220, 218] on icon at bounding box center [223, 218] width 6 height 6
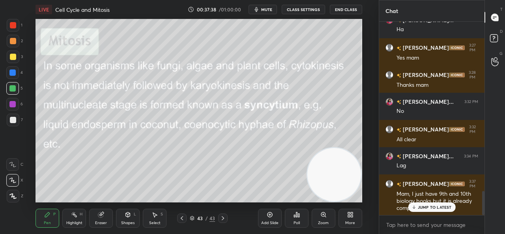
click at [426, 210] on div "JUMP TO LATEST" at bounding box center [431, 206] width 47 height 9
click at [268, 10] on span "mute" at bounding box center [266, 10] width 11 height 6
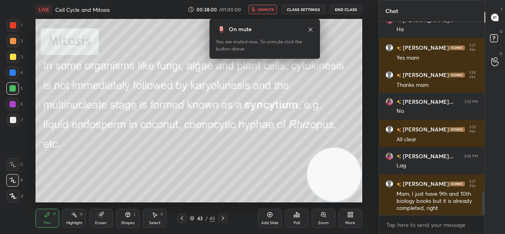
click at [259, 13] on button "unmute" at bounding box center [262, 9] width 28 height 9
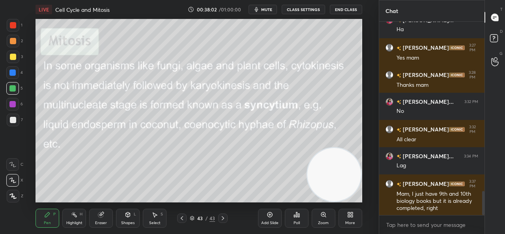
click at [270, 10] on span "mute" at bounding box center [266, 10] width 11 height 6
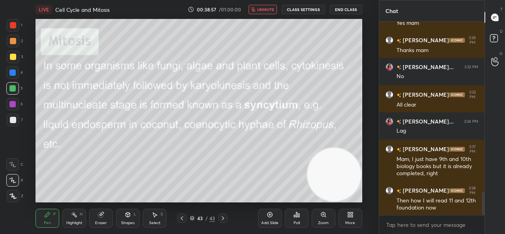
click at [268, 9] on span "unmute" at bounding box center [265, 10] width 17 height 6
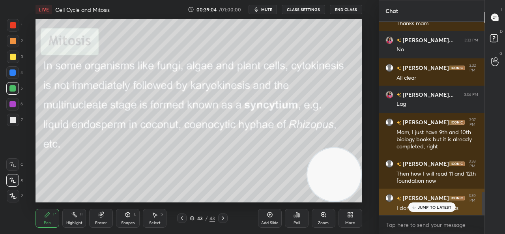
click at [439, 207] on p "JUMP TO LATEST" at bounding box center [434, 207] width 34 height 5
drag, startPoint x: 484, startPoint y: 198, endPoint x: 457, endPoint y: 211, distance: 30.7
click at [473, 214] on div "[PERSON_NAME] 3:27 PM Yes mam [PERSON_NAME] 3:28 PM Thanks mam [PERSON_NAME]...…" at bounding box center [431, 118] width 105 height 193
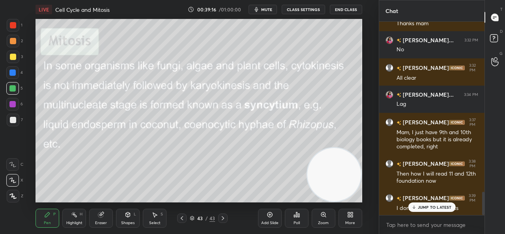
click at [438, 206] on p "JUMP TO LATEST" at bounding box center [434, 207] width 34 height 5
click at [366, 107] on div "Setting up your live class Poll for secs No correct answer Start poll" at bounding box center [198, 110] width 347 height 183
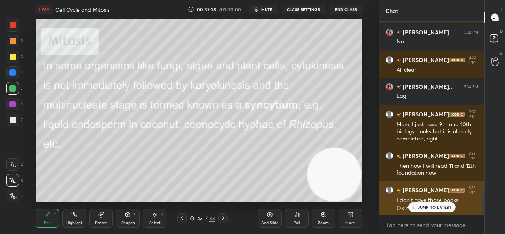
click at [431, 209] on p "JUMP TO LATEST" at bounding box center [434, 207] width 34 height 5
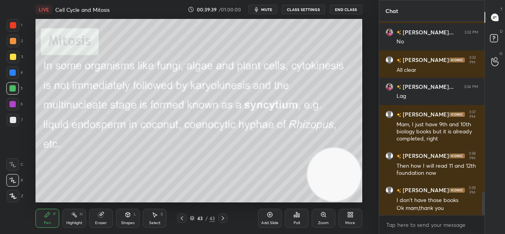
drag, startPoint x: 485, startPoint y: 200, endPoint x: 487, endPoint y: 186, distance: 13.5
click at [487, 186] on div "T Messages (T) D Doubts (D) G Raise Hand (G)" at bounding box center [494, 117] width 20 height 234
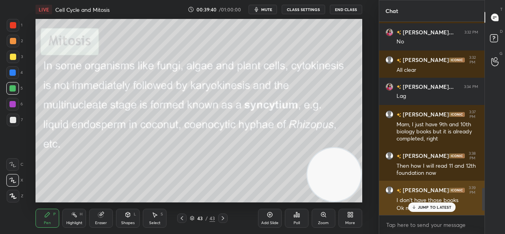
drag, startPoint x: 484, startPoint y: 190, endPoint x: 475, endPoint y: 206, distance: 18.5
click at [475, 206] on div "[PERSON_NAME]... 3:27 PM [PERSON_NAME] 3:27 PM Yes mam [PERSON_NAME] 3:28 PM Th…" at bounding box center [431, 118] width 105 height 193
click at [449, 208] on p "JUMP TO LATEST" at bounding box center [434, 207] width 34 height 5
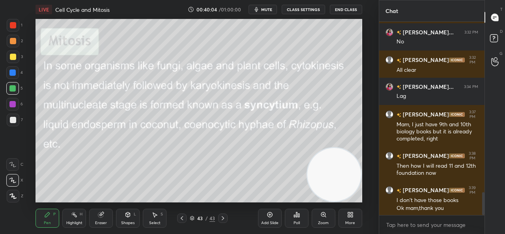
click at [341, 11] on button "End Class" at bounding box center [346, 9] width 32 height 9
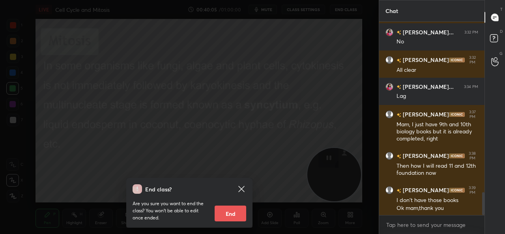
drag, startPoint x: 236, startPoint y: 214, endPoint x: 239, endPoint y: 206, distance: 9.0
click at [236, 214] on button "End" at bounding box center [230, 213] width 32 height 16
type textarea "x"
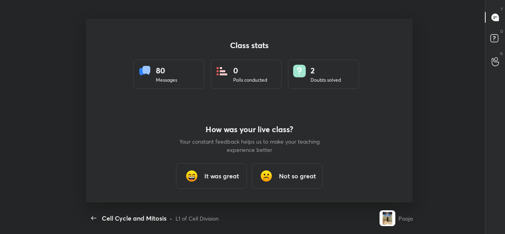
scroll to position [0, 0]
